Goal: Check status: Check status

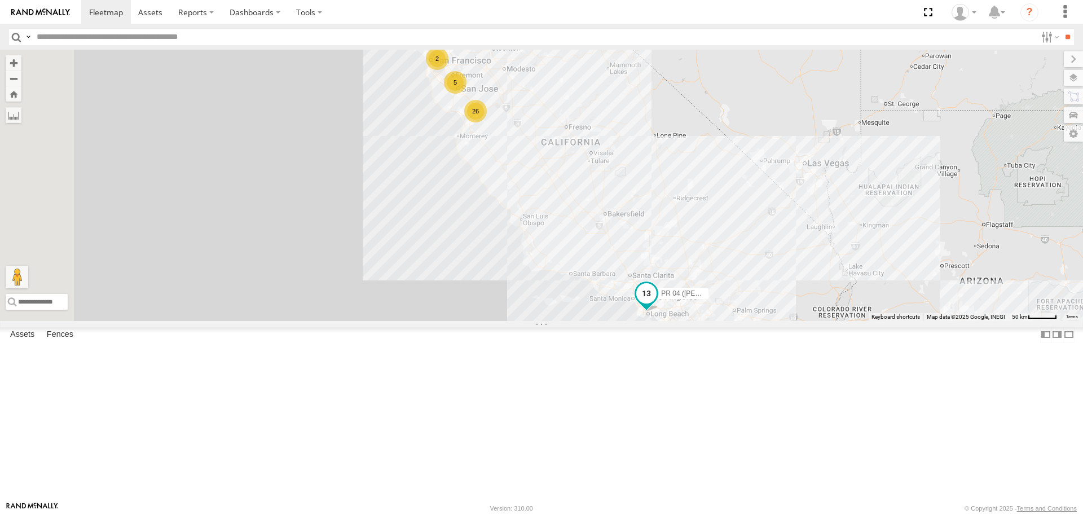
click at [657, 304] on span at bounding box center [646, 294] width 20 height 20
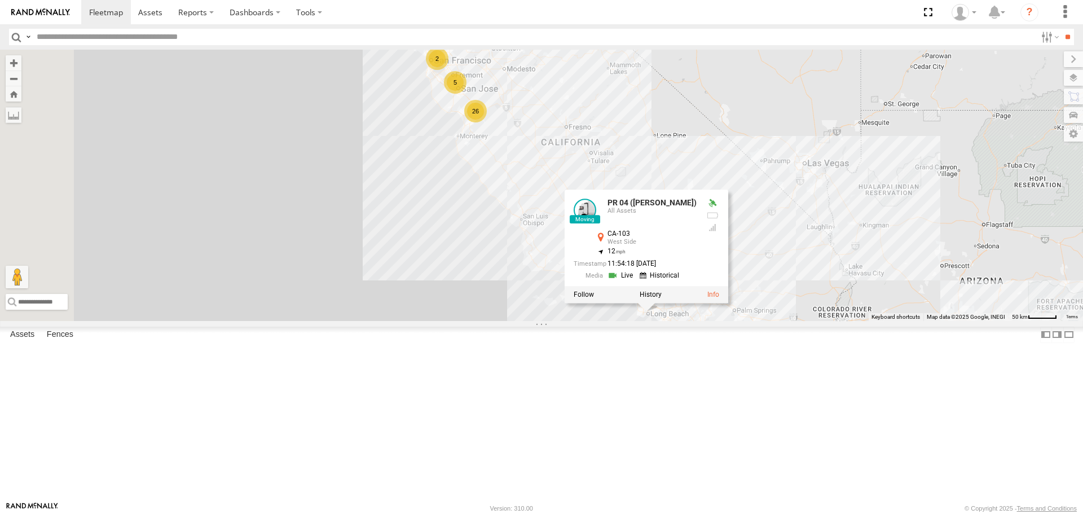
click at [636, 281] on link at bounding box center [621, 275] width 29 height 11
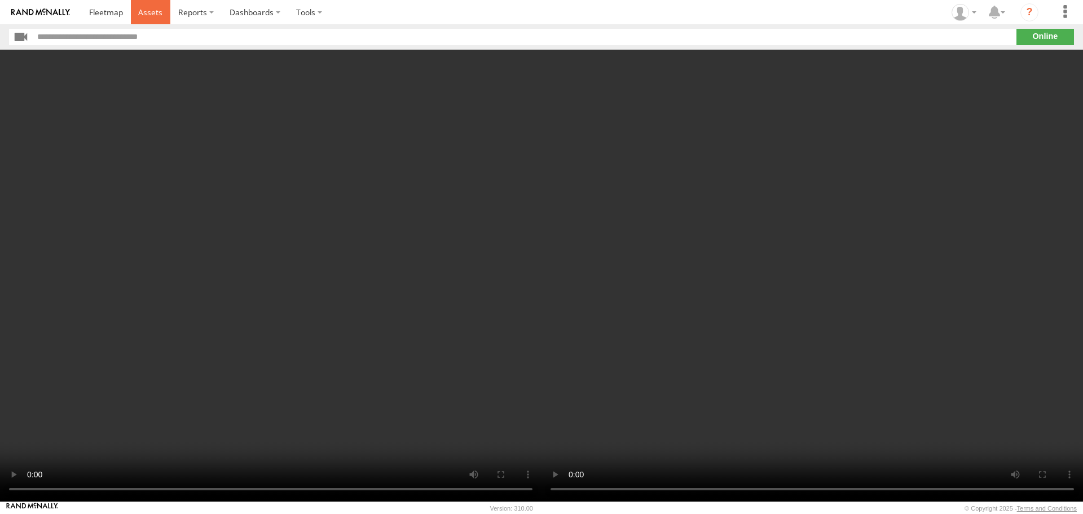
click at [149, 12] on span at bounding box center [150, 12] width 24 height 11
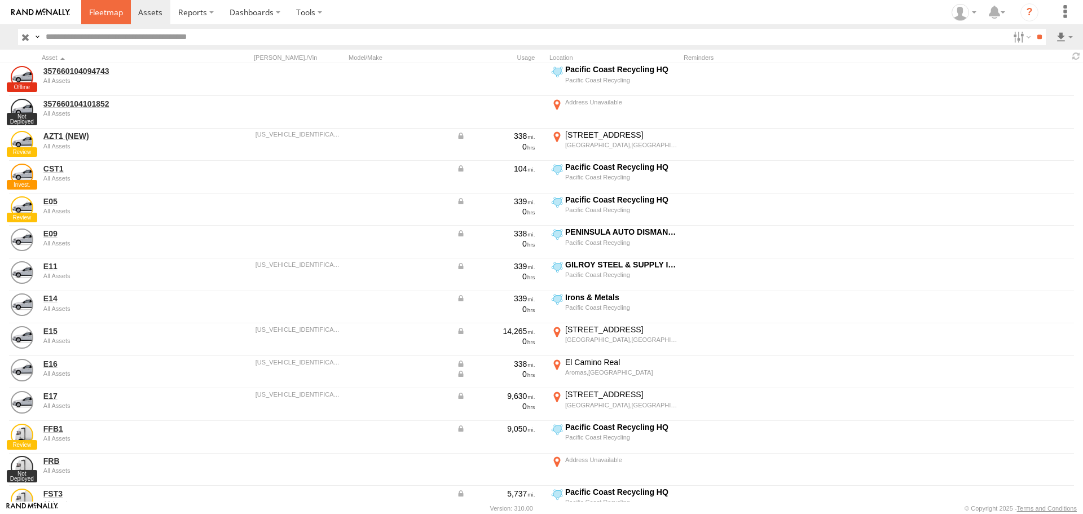
click at [121, 14] on span at bounding box center [106, 12] width 34 height 11
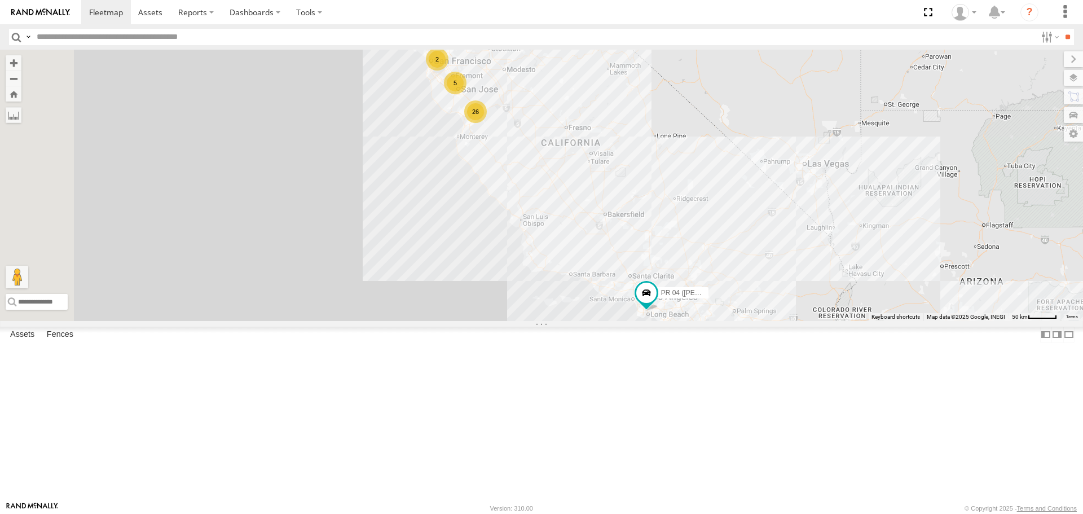
click at [487, 123] on div "26" at bounding box center [475, 111] width 23 height 23
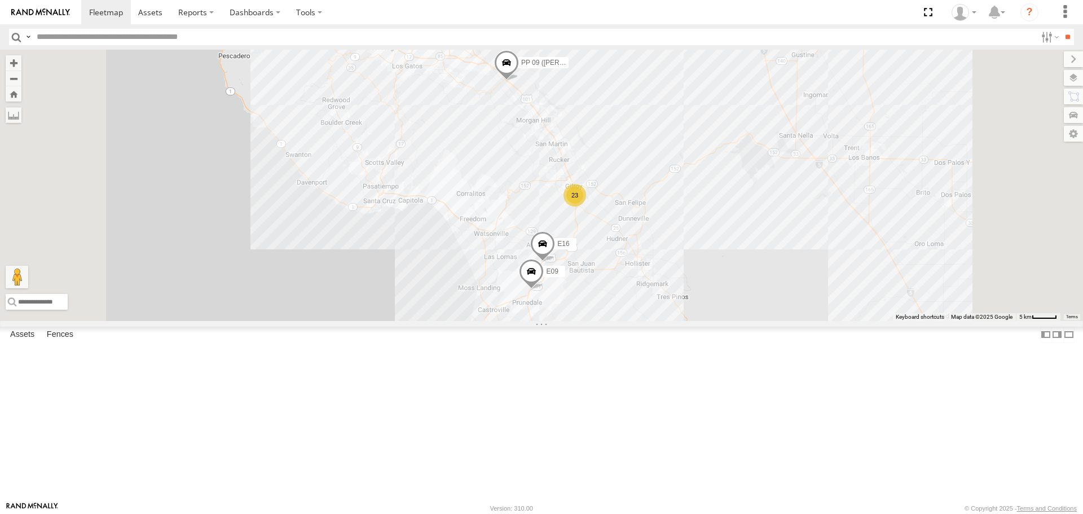
click at [586, 206] on div "23" at bounding box center [574, 195] width 23 height 23
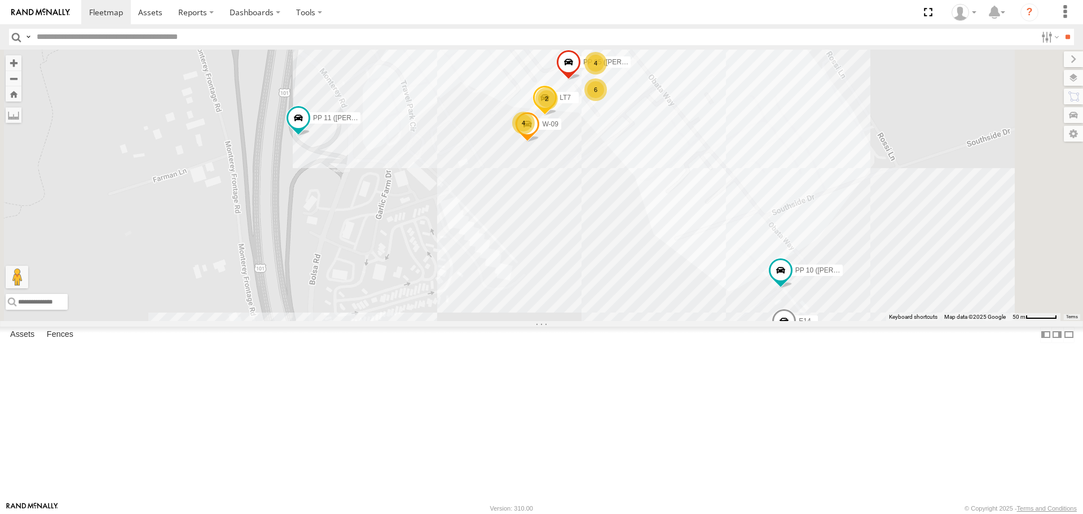
click at [581, 80] on span at bounding box center [568, 65] width 25 height 30
click at [791, 280] on span at bounding box center [780, 270] width 20 height 20
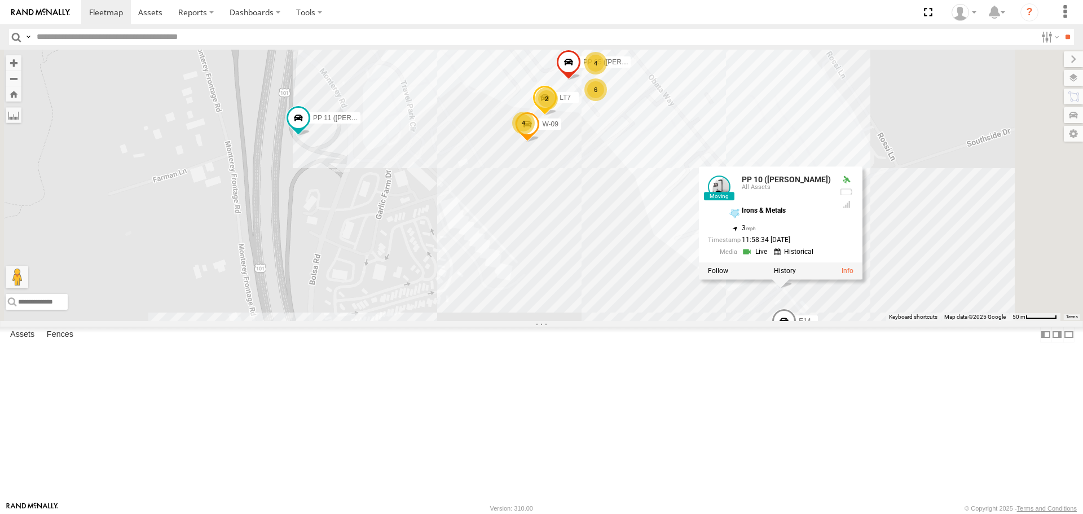
click at [770, 258] on link at bounding box center [756, 252] width 29 height 11
